Goal: Task Accomplishment & Management: Manage account settings

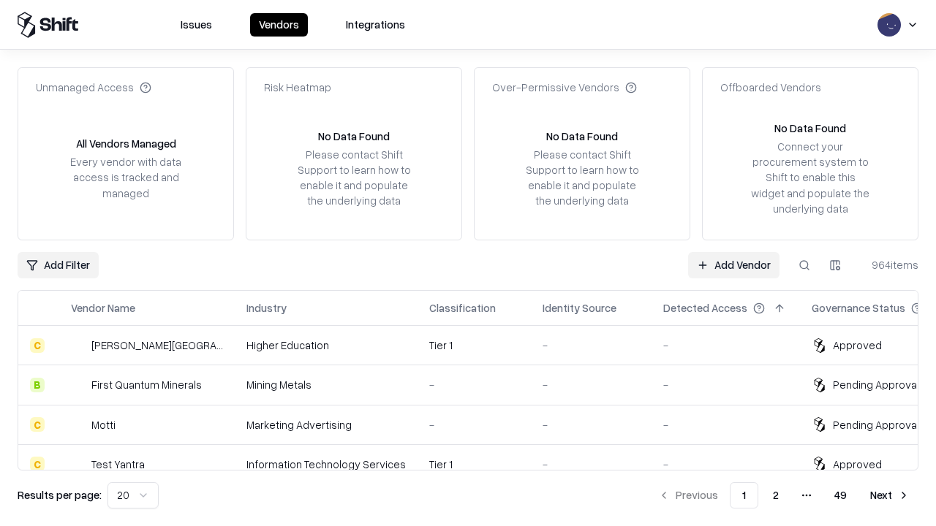
click at [733, 265] on link "Add Vendor" at bounding box center [733, 265] width 91 height 26
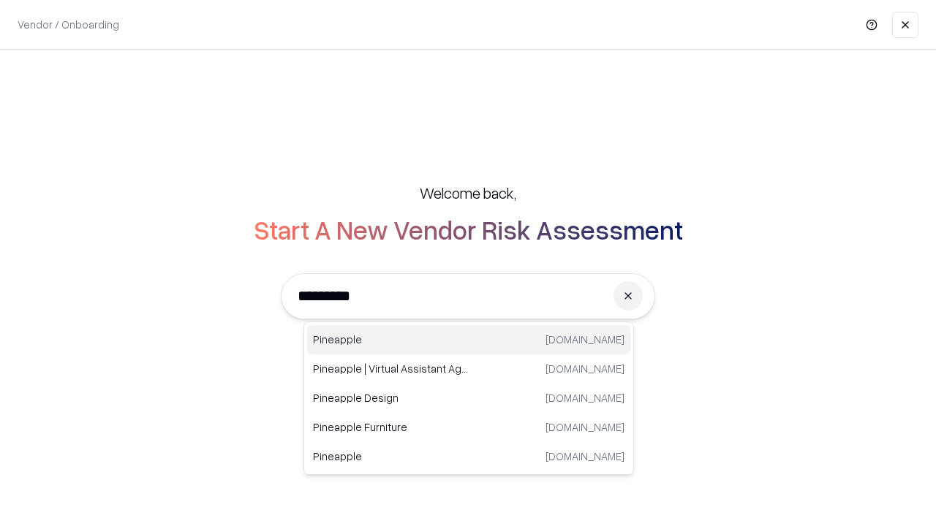
click at [469, 340] on div "Pineapple [DOMAIN_NAME]" at bounding box center [468, 339] width 323 height 29
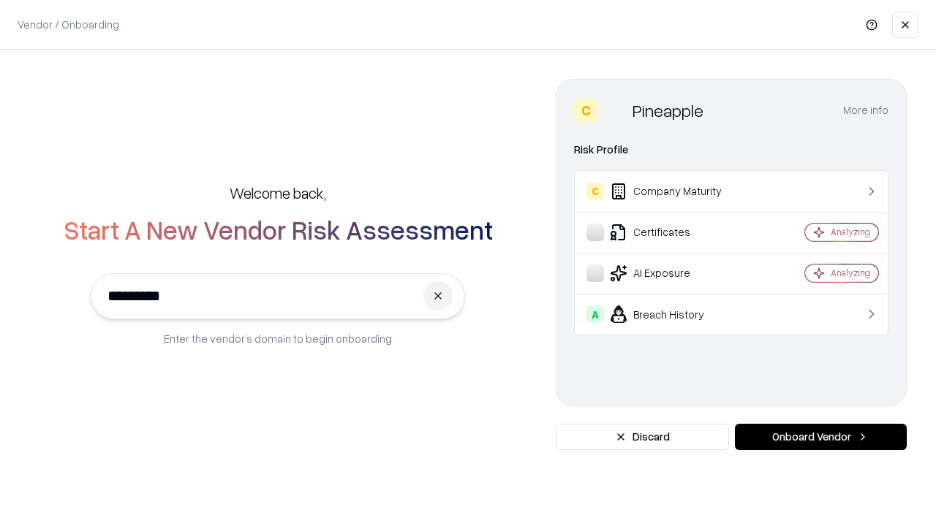
type input "*********"
click at [820, 437] on button "Onboard Vendor" at bounding box center [821, 437] width 172 height 26
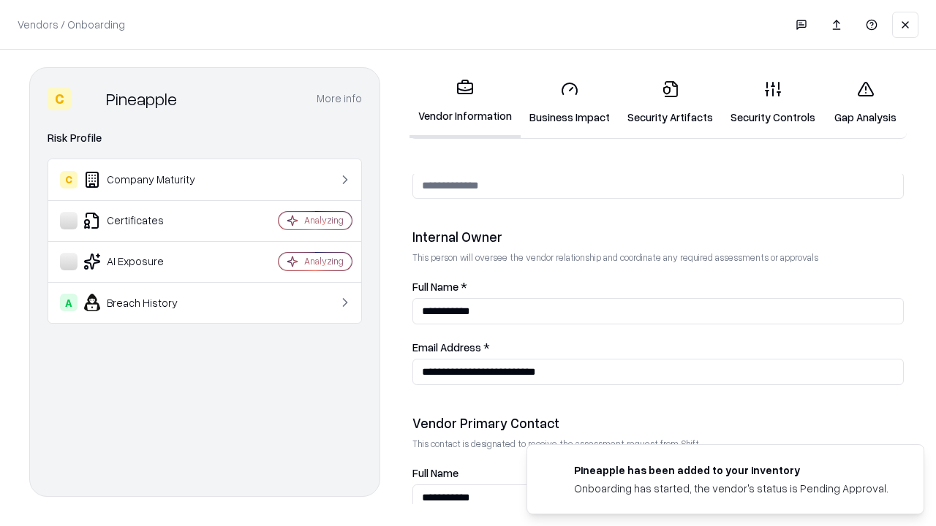
scroll to position [757, 0]
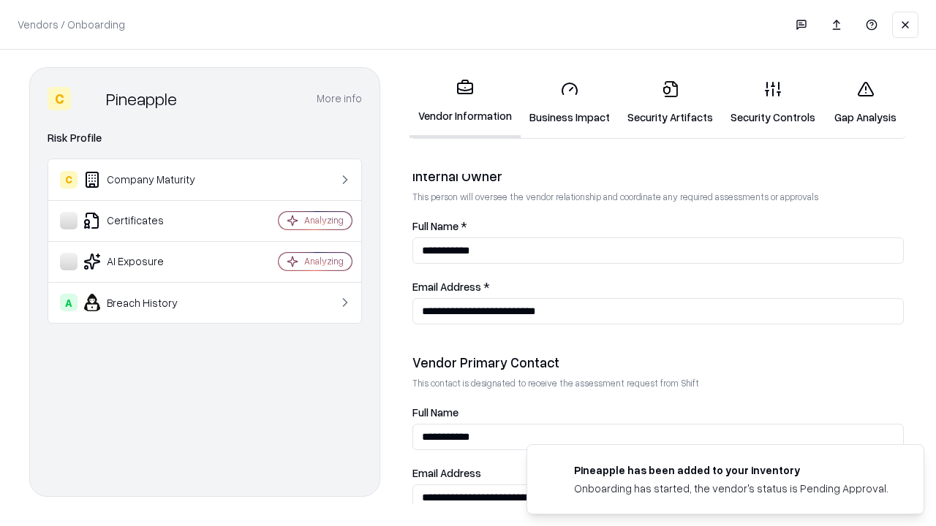
click at [569, 102] on link "Business Impact" at bounding box center [569, 103] width 98 height 68
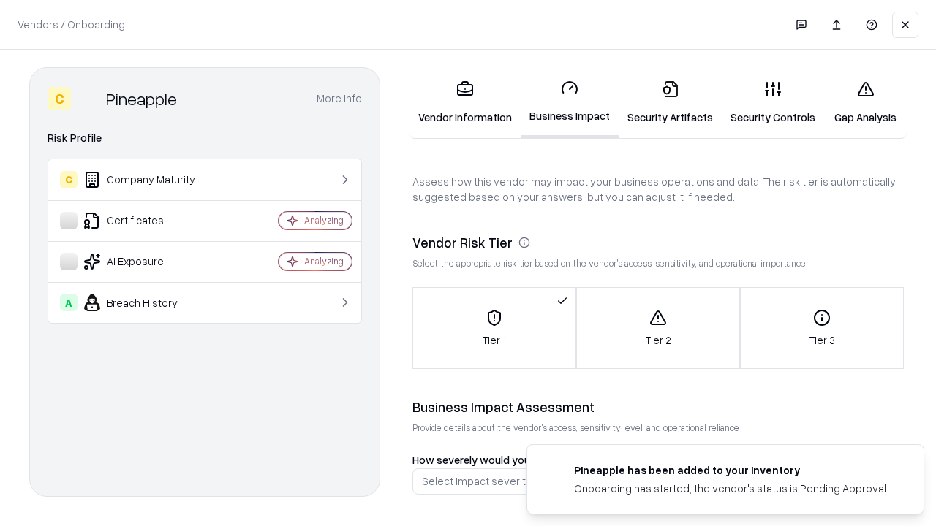
click at [670, 102] on link "Security Artifacts" at bounding box center [669, 103] width 103 height 68
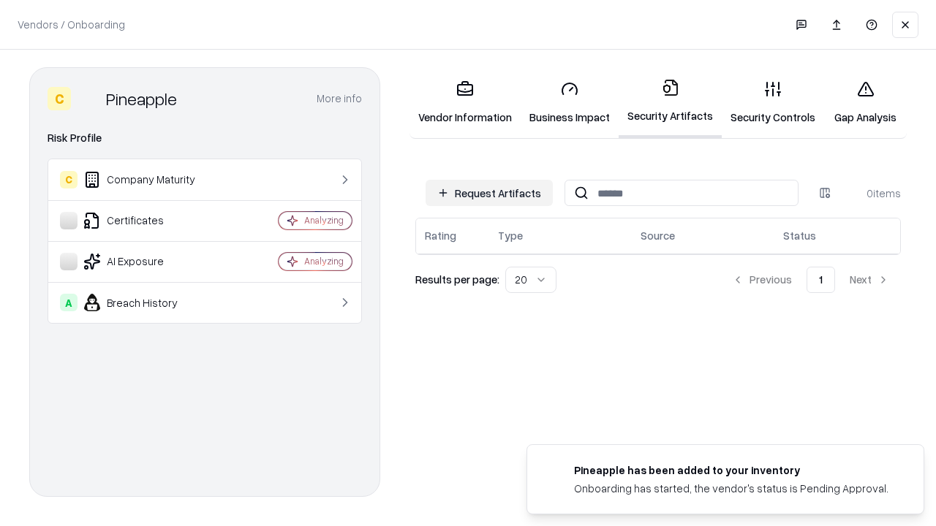
click at [489, 193] on button "Request Artifacts" at bounding box center [488, 193] width 127 height 26
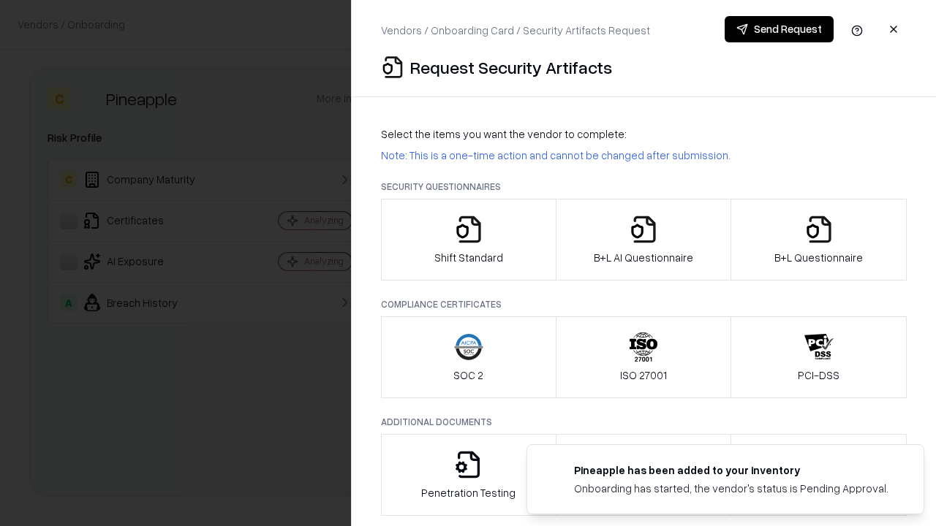
click at [468, 240] on icon "button" at bounding box center [468, 229] width 29 height 29
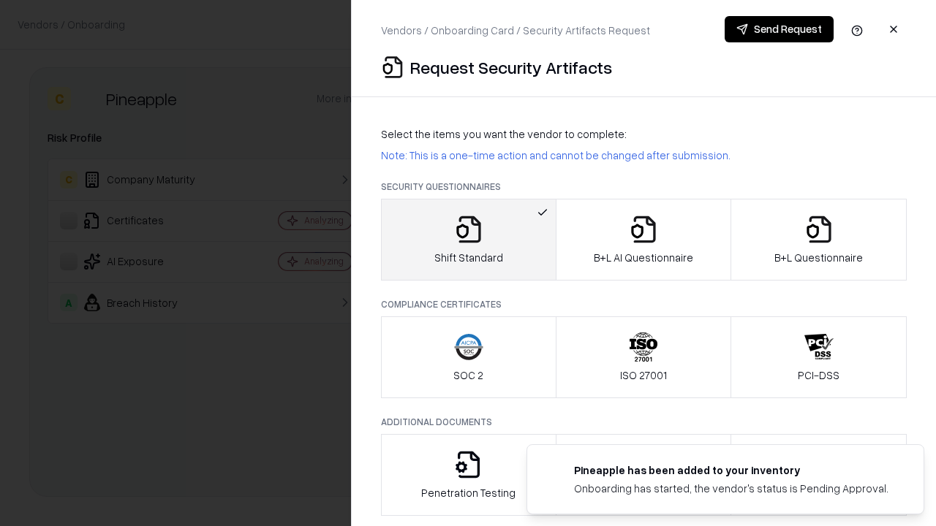
click at [778, 29] on button "Send Request" at bounding box center [778, 29] width 109 height 26
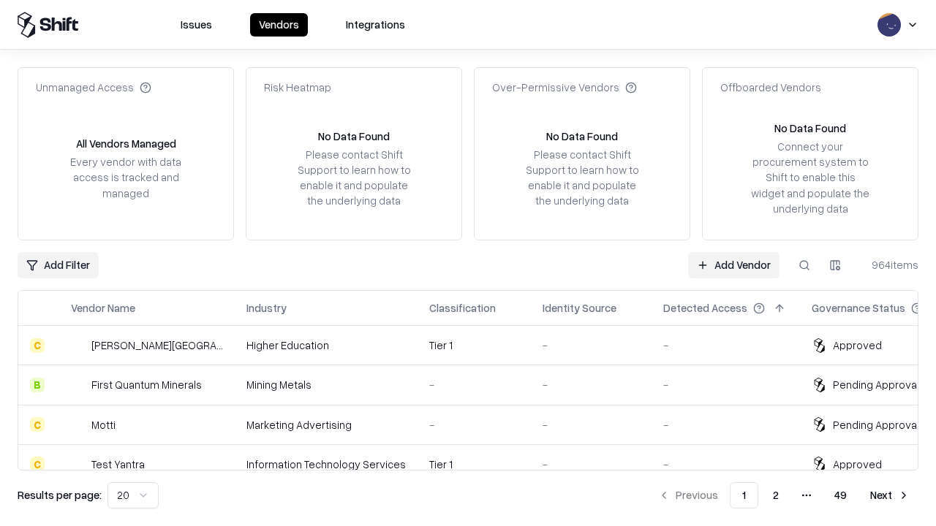
click at [804, 265] on button at bounding box center [804, 265] width 26 height 26
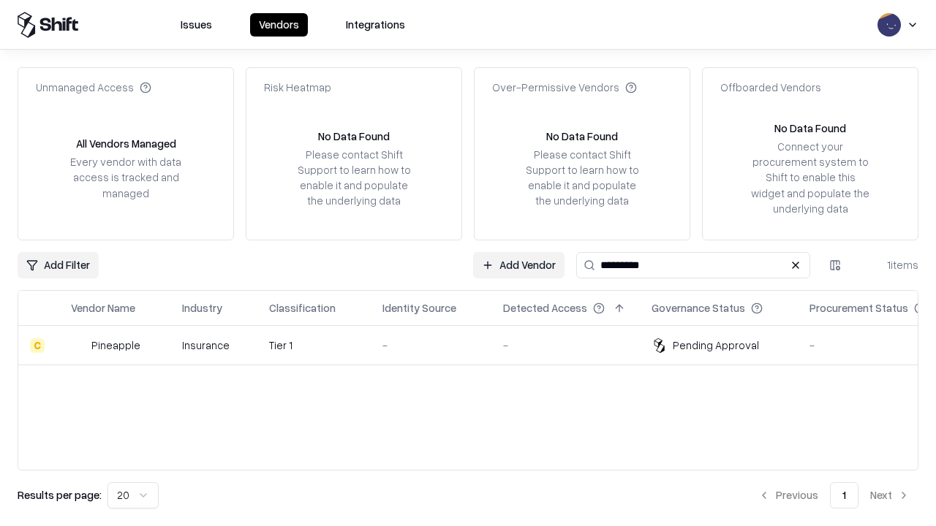
type input "*********"
click at [477, 345] on div "-" at bounding box center [430, 345] width 97 height 15
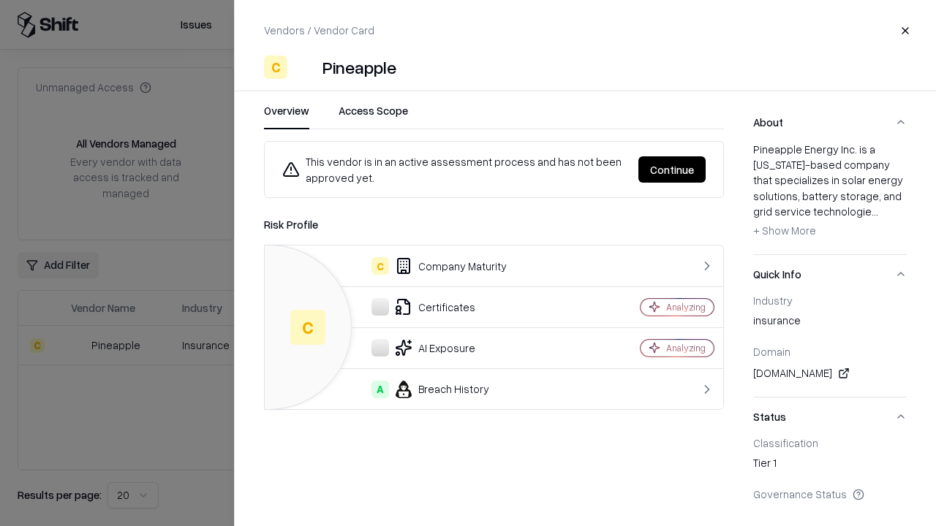
click at [672, 170] on button "Continue" at bounding box center [671, 169] width 67 height 26
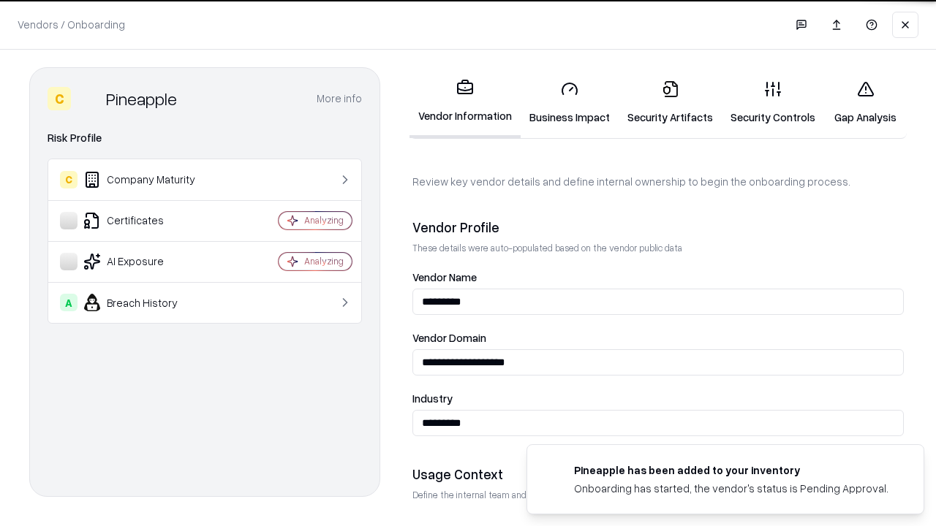
click at [670, 102] on link "Security Artifacts" at bounding box center [669, 103] width 103 height 68
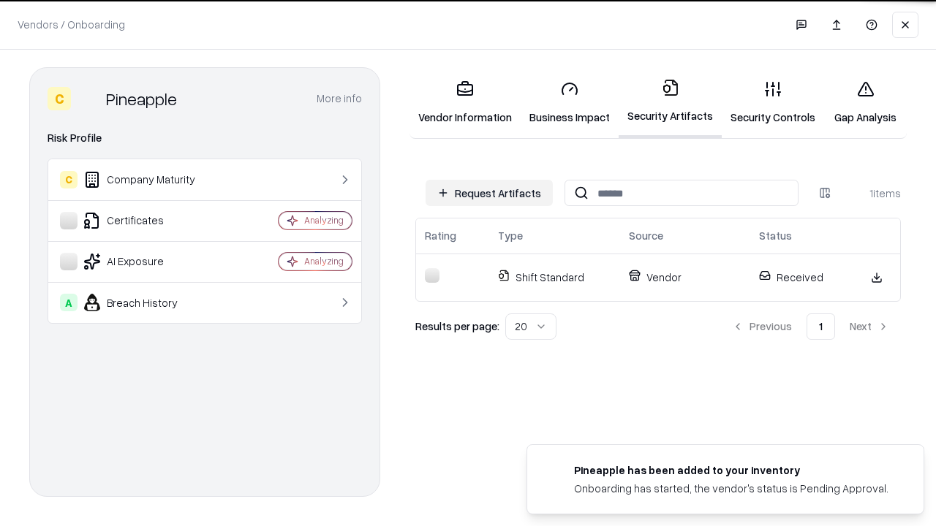
click at [773, 102] on link "Security Controls" at bounding box center [772, 103] width 102 height 68
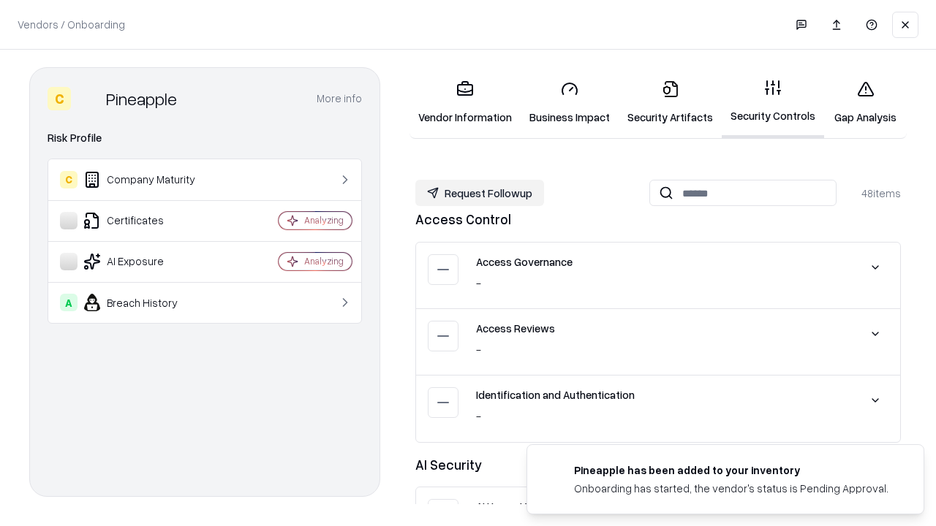
click at [479, 193] on button "Request Followup" at bounding box center [479, 193] width 129 height 26
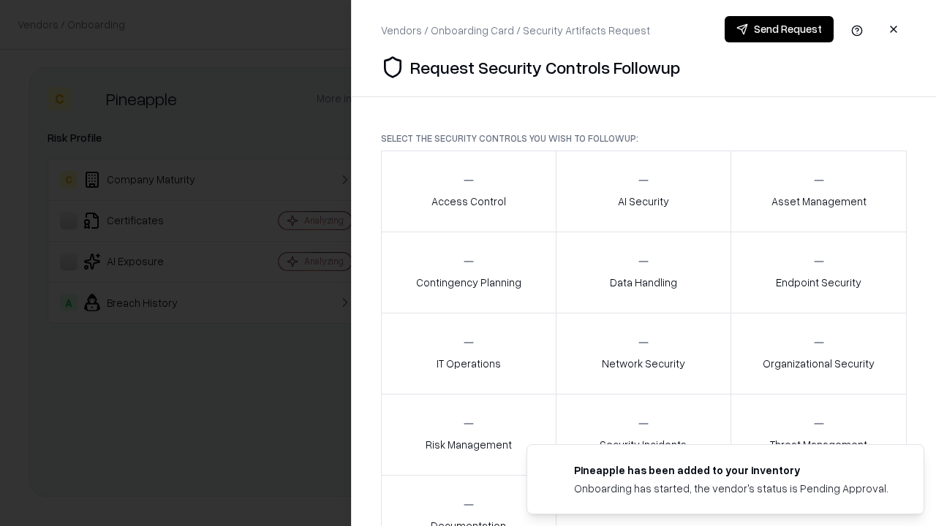
click at [468, 191] on div "Access Control" at bounding box center [468, 191] width 75 height 36
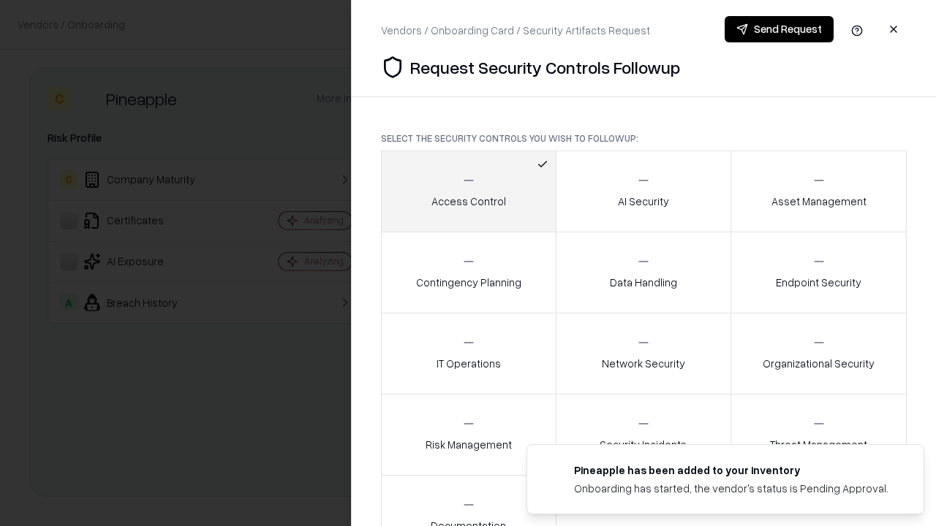
click at [778, 29] on button "Send Request" at bounding box center [778, 29] width 109 height 26
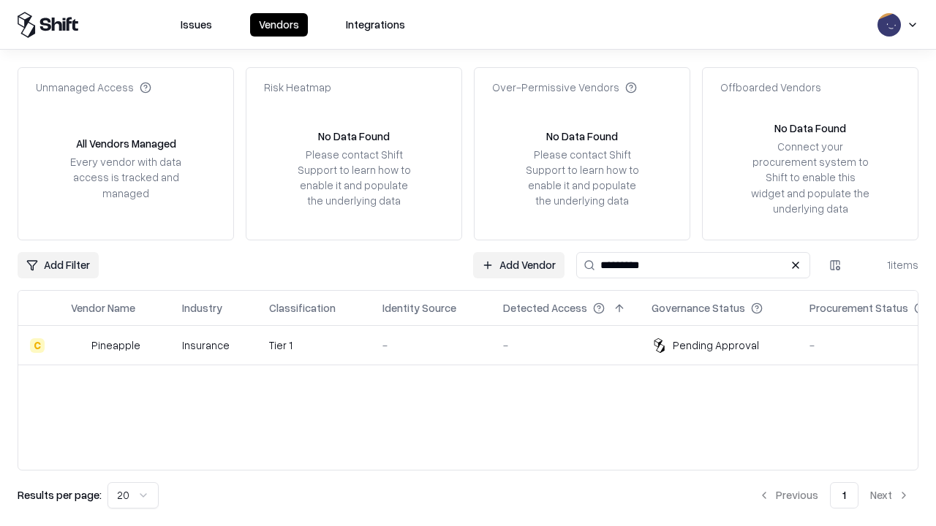
type input "*********"
click at [477, 345] on div "-" at bounding box center [430, 345] width 97 height 15
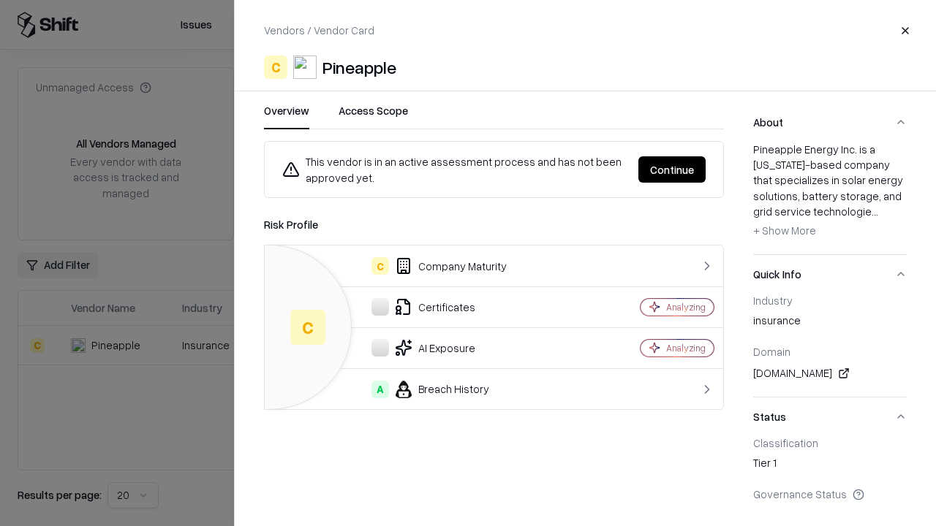
click at [672, 170] on button "Continue" at bounding box center [671, 169] width 67 height 26
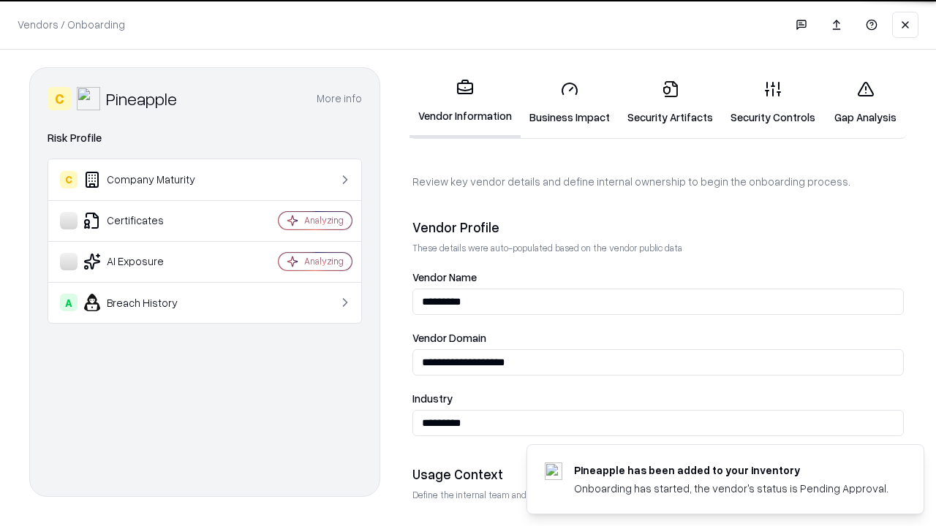
click at [865, 102] on link "Gap Analysis" at bounding box center [865, 103] width 83 height 68
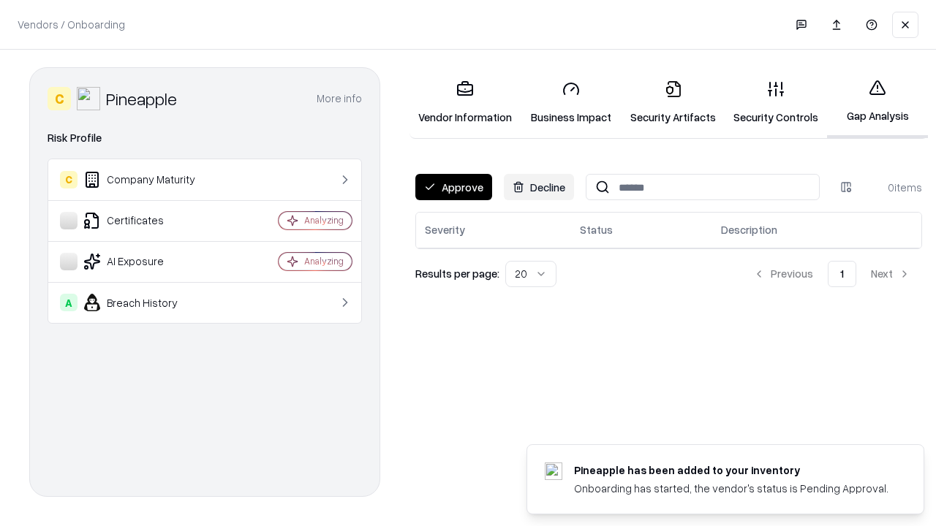
click at [453, 187] on button "Approve" at bounding box center [453, 187] width 77 height 26
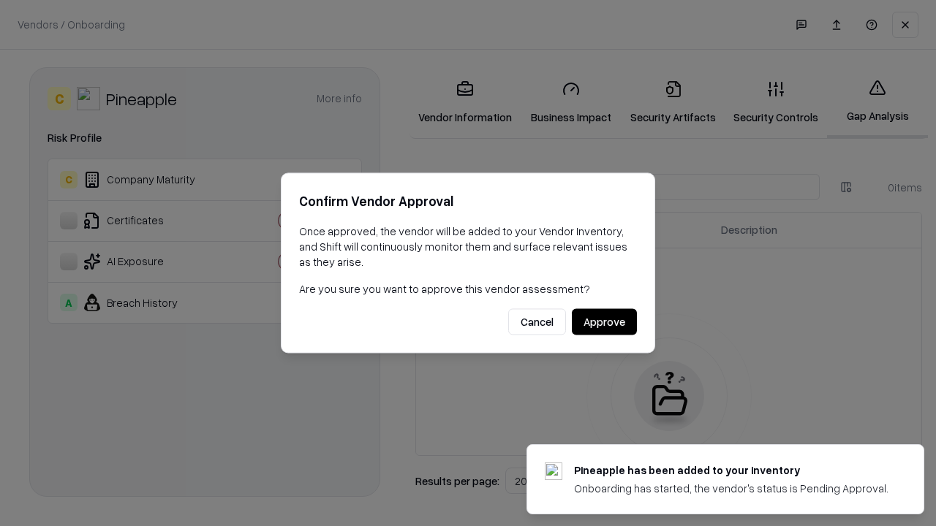
click at [604, 322] on button "Approve" at bounding box center [604, 322] width 65 height 26
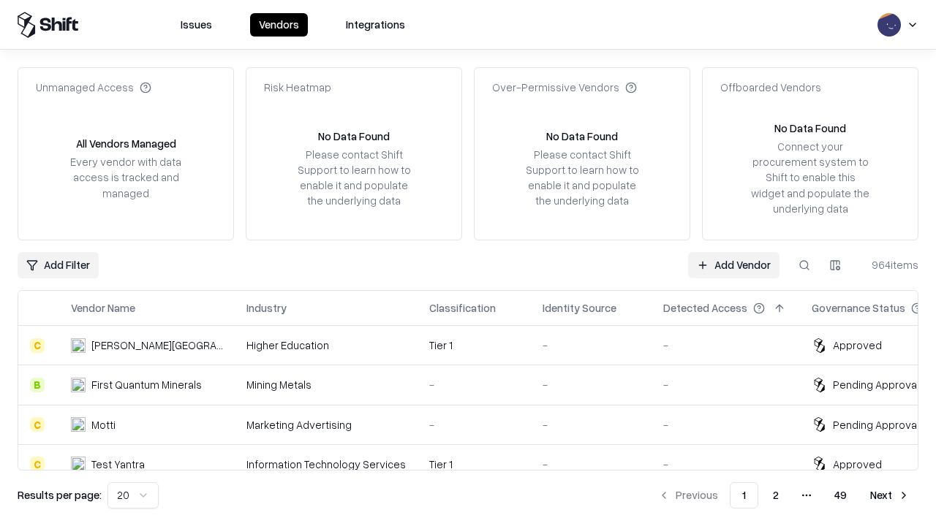
type input "*********"
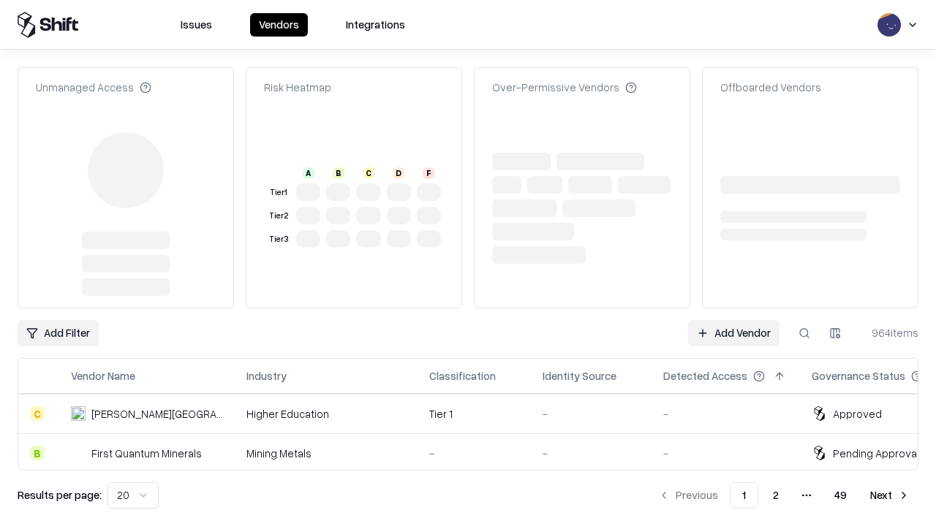
click at [733, 320] on link "Add Vendor" at bounding box center [733, 333] width 91 height 26
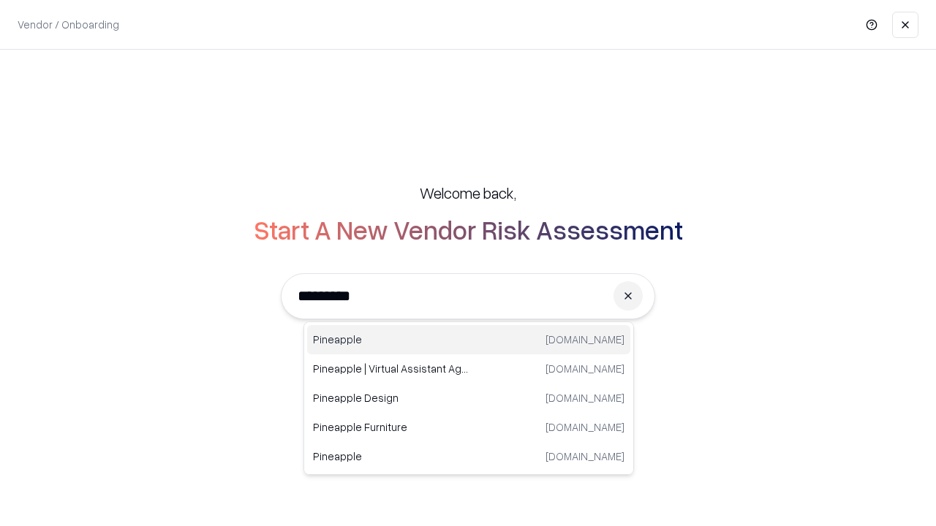
click at [469, 340] on div "Pineapple [DOMAIN_NAME]" at bounding box center [468, 339] width 323 height 29
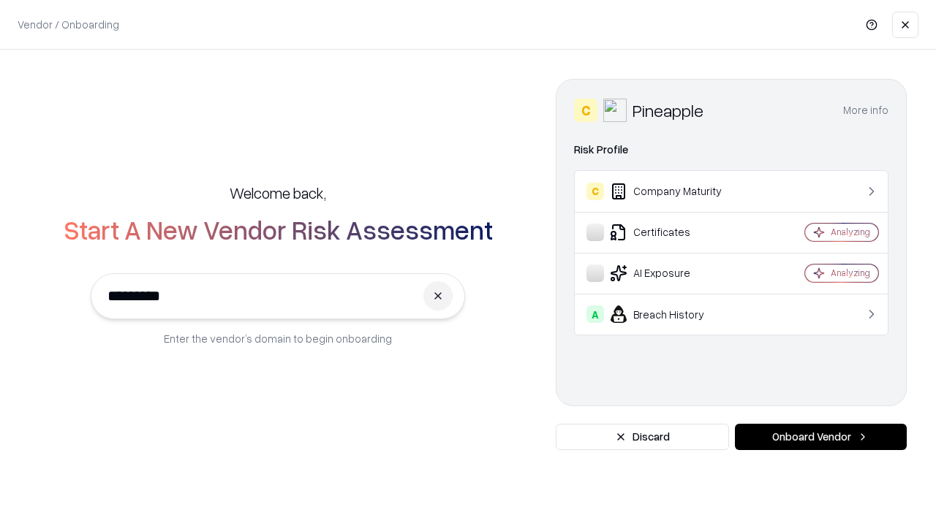
type input "*********"
click at [820, 437] on button "Onboard Vendor" at bounding box center [821, 437] width 172 height 26
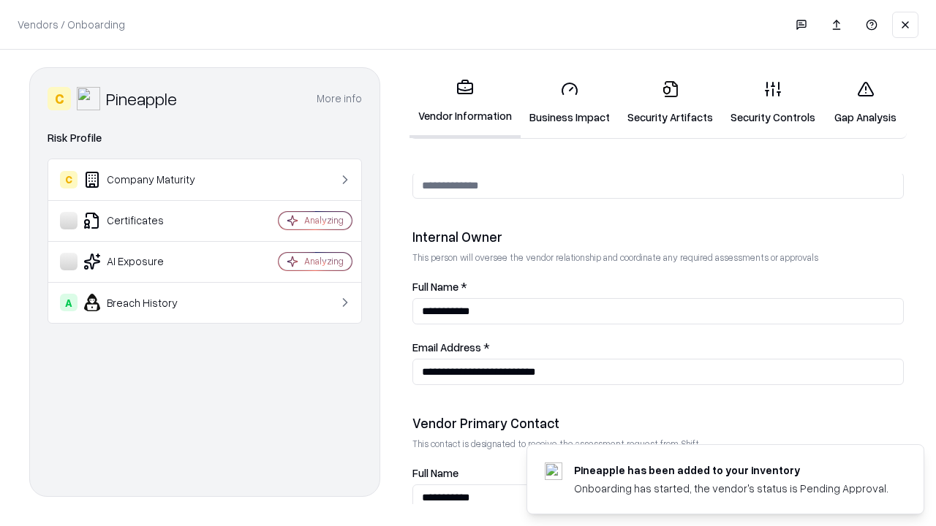
scroll to position [757, 0]
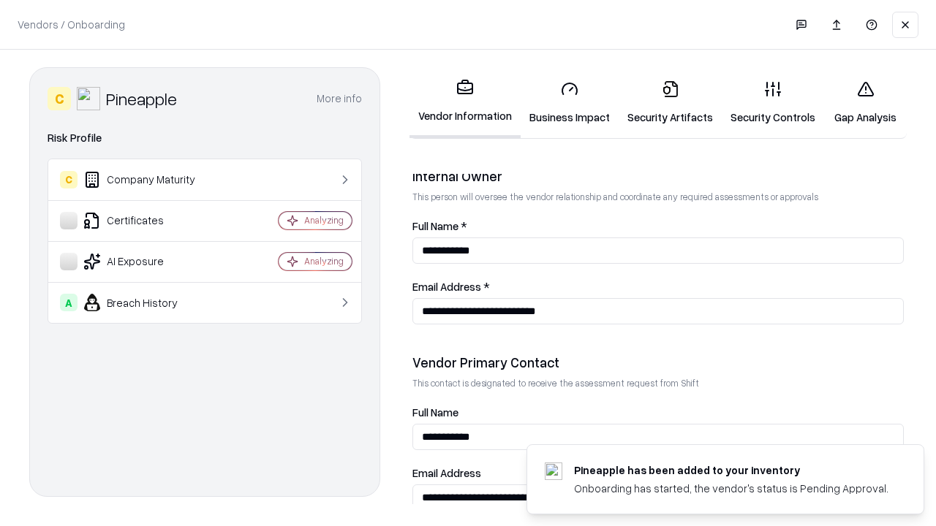
click at [865, 102] on link "Gap Analysis" at bounding box center [865, 103] width 83 height 68
